Goal: Find specific page/section: Find specific page/section

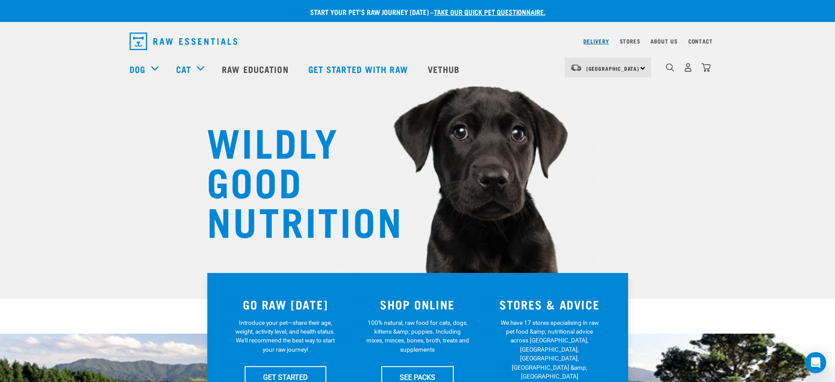
click at [596, 41] on link "Delivery" at bounding box center [595, 41] width 25 height 3
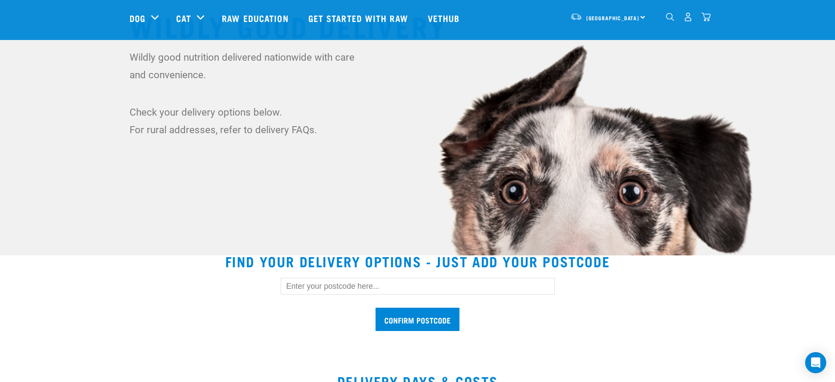
scroll to position [110, 0]
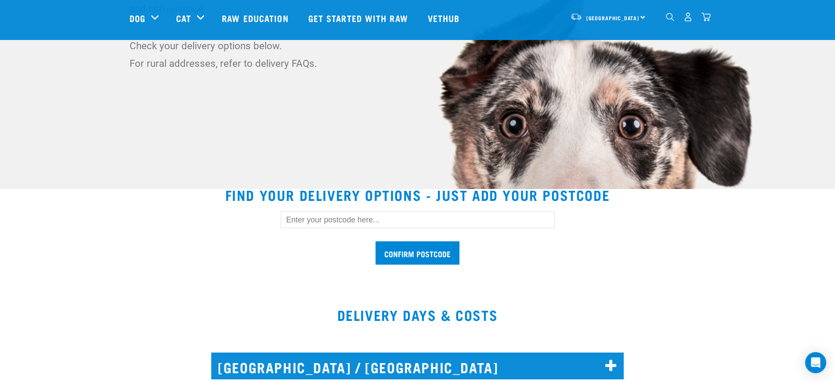
click at [328, 222] on input "text" at bounding box center [418, 219] width 274 height 17
click at [375, 241] on input "Confirm postcode" at bounding box center [417, 252] width 84 height 23
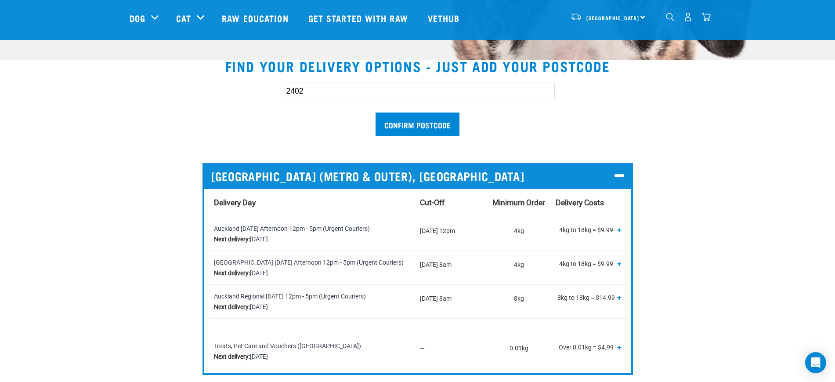
scroll to position [220, 0]
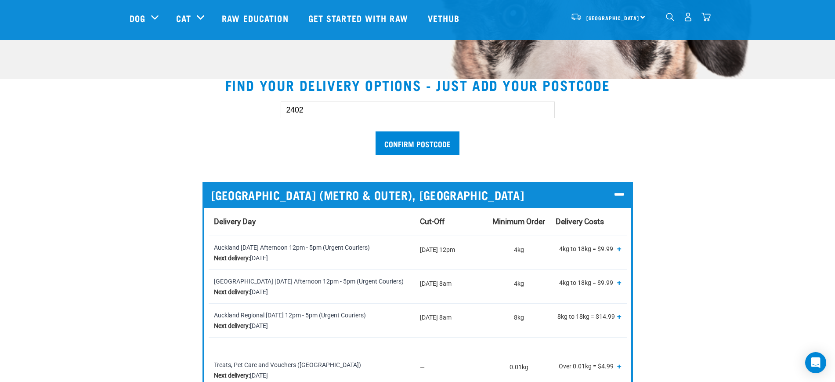
drag, startPoint x: 310, startPoint y: 109, endPoint x: 275, endPoint y: 102, distance: 35.8
click at [275, 102] on div "2402 Confirm postcode" at bounding box center [418, 123] width 302 height 72
type input "2123"
click at [375, 131] on input "Confirm postcode" at bounding box center [417, 142] width 84 height 23
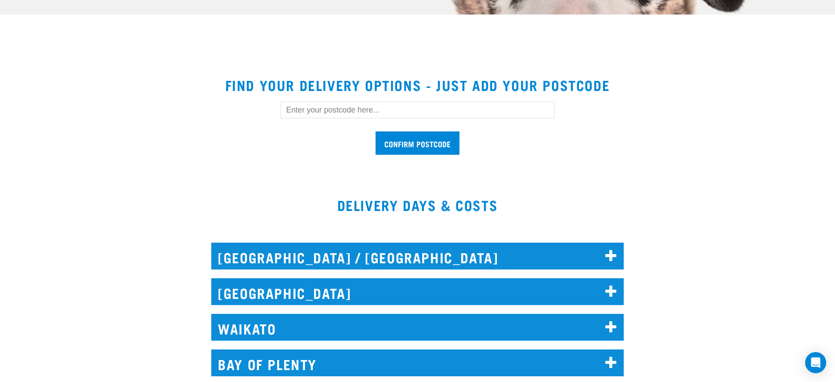
drag, startPoint x: 0, startPoint y: 0, endPoint x: 315, endPoint y: 113, distance: 334.4
click at [314, 113] on input "text" at bounding box center [418, 109] width 274 height 17
click at [375, 131] on input "Confirm postcode" at bounding box center [417, 142] width 84 height 23
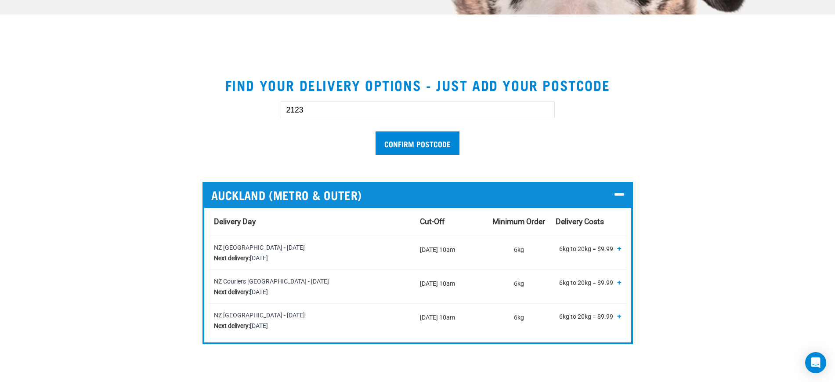
drag, startPoint x: 308, startPoint y: 108, endPoint x: 277, endPoint y: 105, distance: 31.8
click at [277, 105] on div "2123 Confirm postcode" at bounding box center [418, 123] width 302 height 72
click at [375, 131] on input "Confirm postcode" at bounding box center [417, 142] width 84 height 23
type input "2"
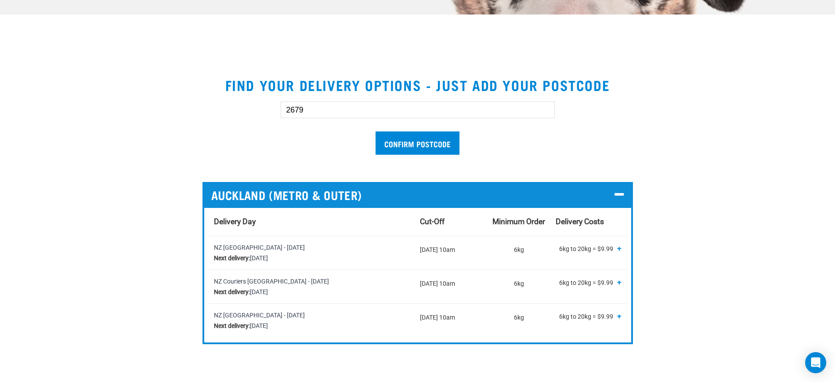
click at [375, 131] on input "Confirm postcode" at bounding box center [417, 142] width 84 height 23
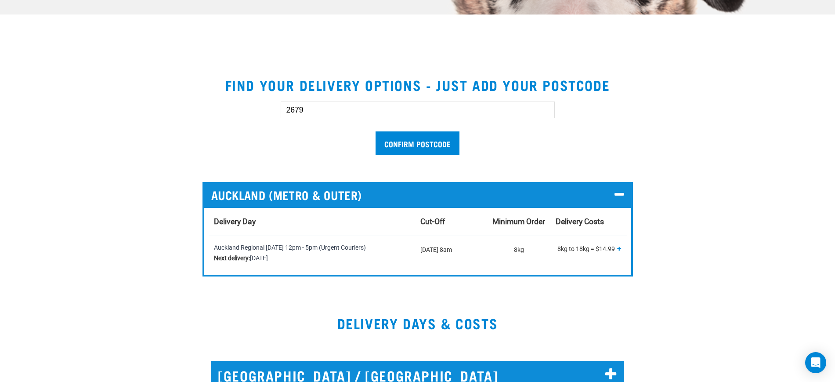
click at [322, 112] on input "2679" at bounding box center [418, 109] width 274 height 17
click at [375, 131] on input "Confirm postcode" at bounding box center [417, 142] width 84 height 23
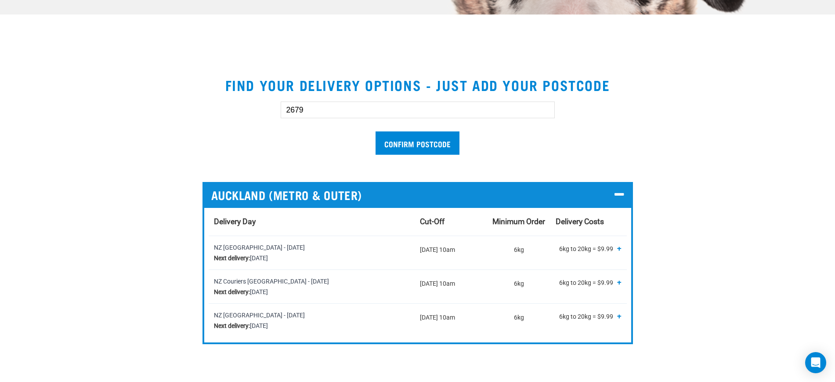
drag, startPoint x: 310, startPoint y: 102, endPoint x: 277, endPoint y: 107, distance: 32.8
click at [277, 107] on div "2679 Confirm postcode" at bounding box center [418, 123] width 302 height 72
click at [375, 131] on input "Confirm postcode" at bounding box center [417, 142] width 84 height 23
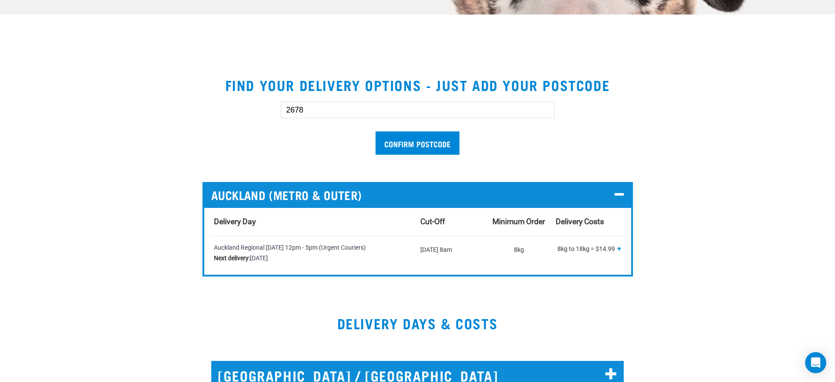
click at [357, 110] on input "2678" at bounding box center [418, 109] width 274 height 17
click at [375, 131] on input "Confirm postcode" at bounding box center [417, 142] width 84 height 23
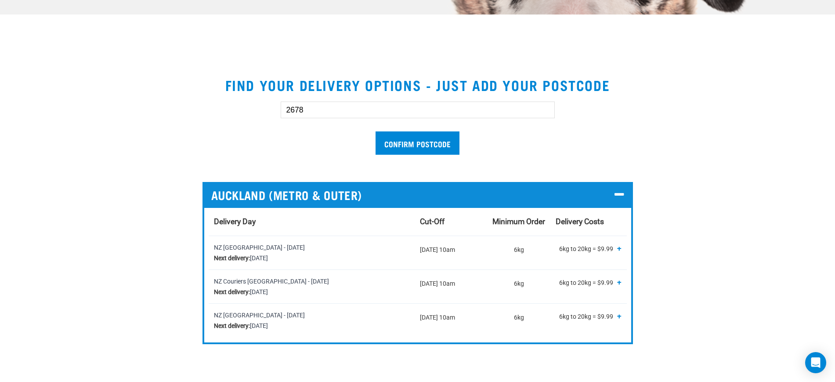
drag, startPoint x: 349, startPoint y: 110, endPoint x: 207, endPoint y: 115, distance: 142.8
click at [207, 115] on div "2678 Confirm postcode" at bounding box center [417, 123] width 604 height 72
click at [375, 131] on input "Confirm postcode" at bounding box center [417, 142] width 84 height 23
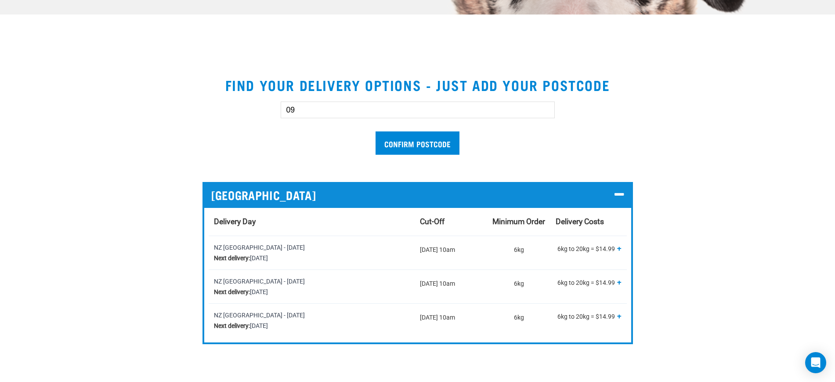
type input "0"
click at [375, 131] on input "Confirm postcode" at bounding box center [417, 142] width 84 height 23
type input "2"
click at [375, 131] on input "Confirm postcode" at bounding box center [417, 142] width 84 height 23
click at [328, 110] on input "0871" at bounding box center [418, 109] width 274 height 17
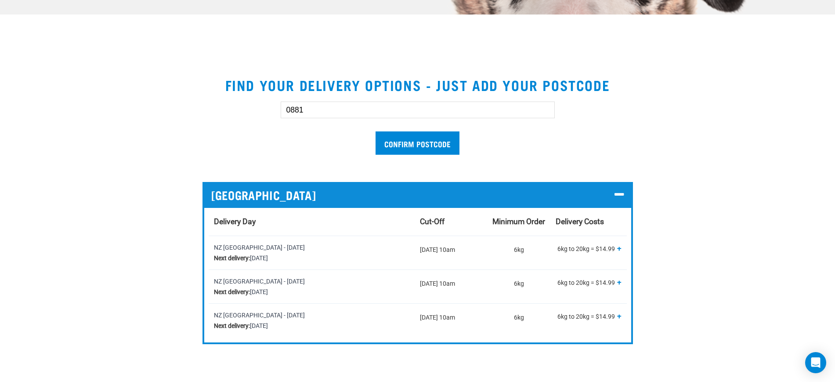
click at [375, 131] on input "Confirm postcode" at bounding box center [417, 142] width 84 height 23
type input "0"
click at [375, 131] on input "Confirm postcode" at bounding box center [417, 142] width 84 height 23
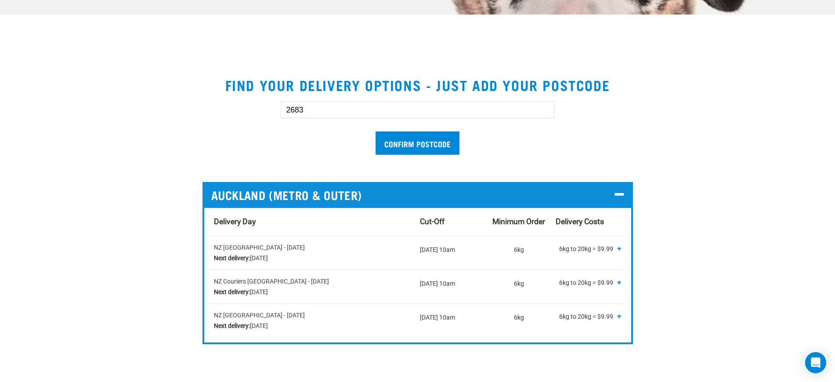
click at [375, 131] on input "Confirm postcode" at bounding box center [417, 142] width 84 height 23
type input "2"
click at [375, 131] on input "Confirm postcode" at bounding box center [417, 142] width 84 height 23
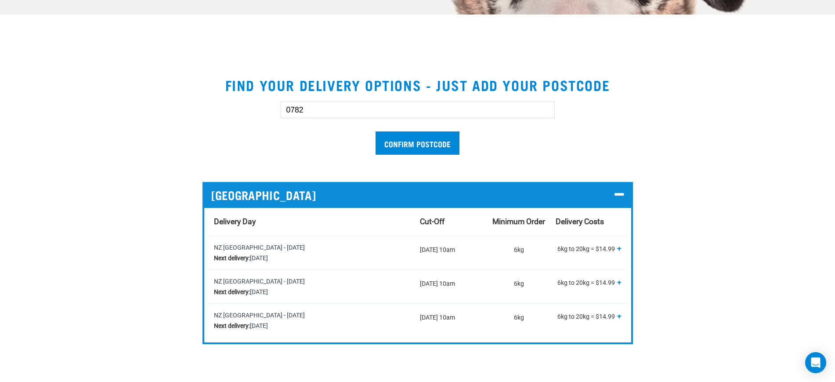
click at [375, 131] on input "Confirm postcode" at bounding box center [417, 142] width 84 height 23
type input "0"
click at [375, 131] on input "Confirm postcode" at bounding box center [417, 142] width 84 height 23
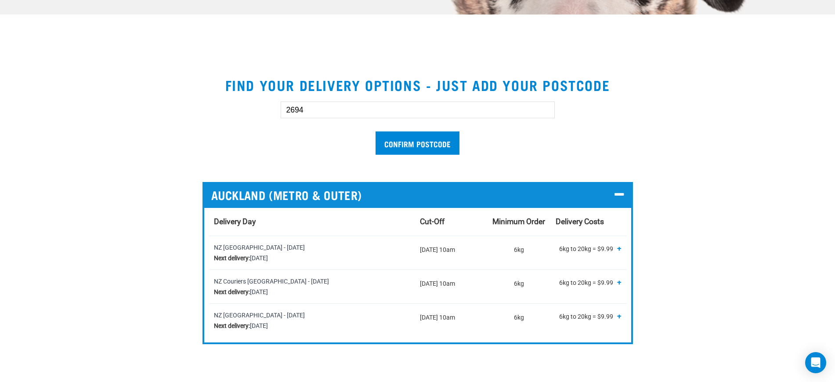
drag, startPoint x: 311, startPoint y: 108, endPoint x: 237, endPoint y: 101, distance: 75.0
click at [237, 101] on div "2694 Confirm postcode" at bounding box center [417, 123] width 604 height 72
click at [375, 131] on input "Confirm postcode" at bounding box center [417, 142] width 84 height 23
drag, startPoint x: 302, startPoint y: 107, endPoint x: 267, endPoint y: 104, distance: 34.3
click at [267, 104] on div "0871 Confirm postcode" at bounding box center [418, 123] width 302 height 72
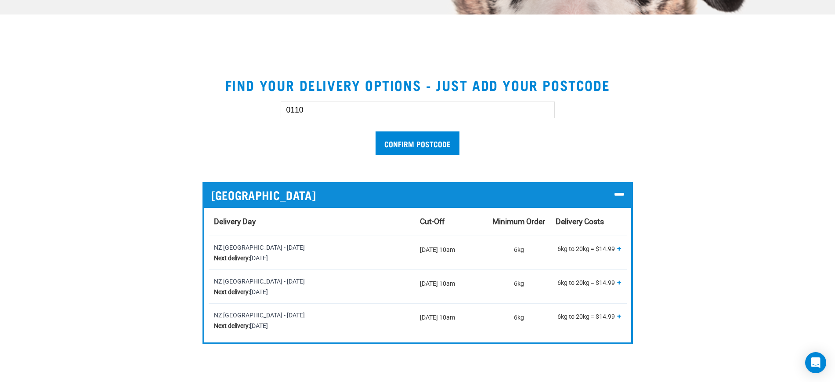
type input "0110"
click at [375, 131] on input "Confirm postcode" at bounding box center [417, 142] width 84 height 23
